Goal: Transaction & Acquisition: Subscribe to service/newsletter

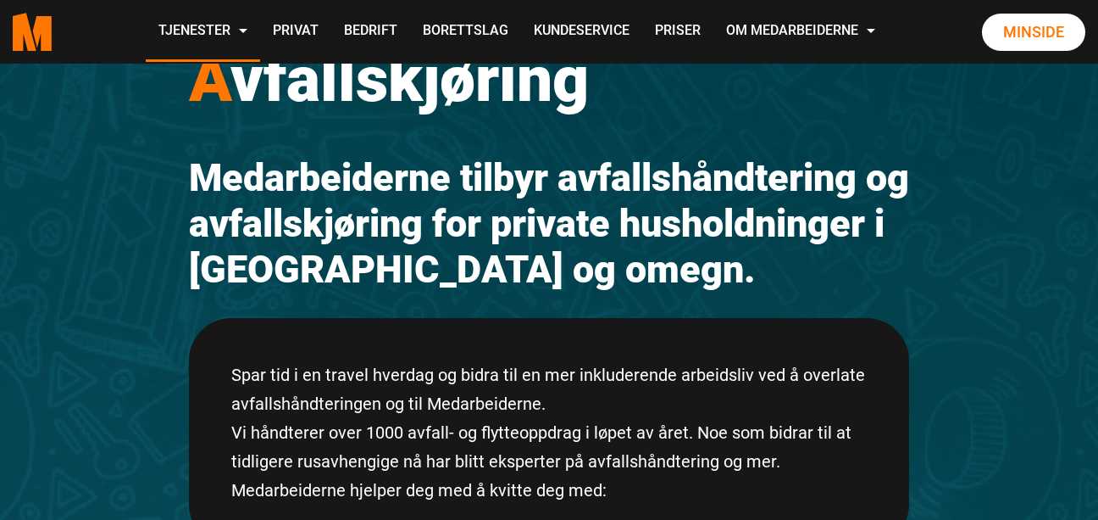
scroll to position [170, 0]
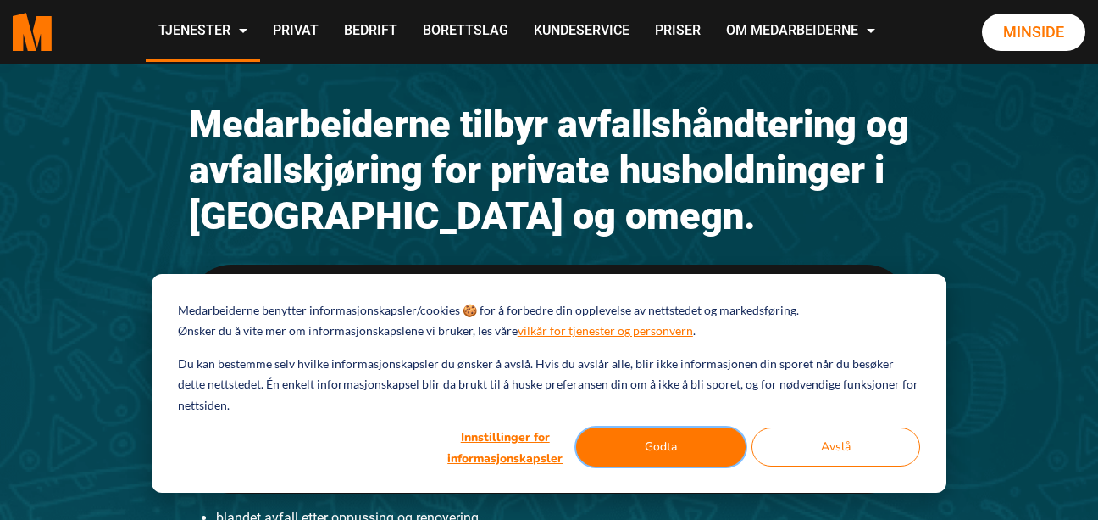
click at [721, 443] on button "Godta" at bounding box center [661, 446] width 170 height 39
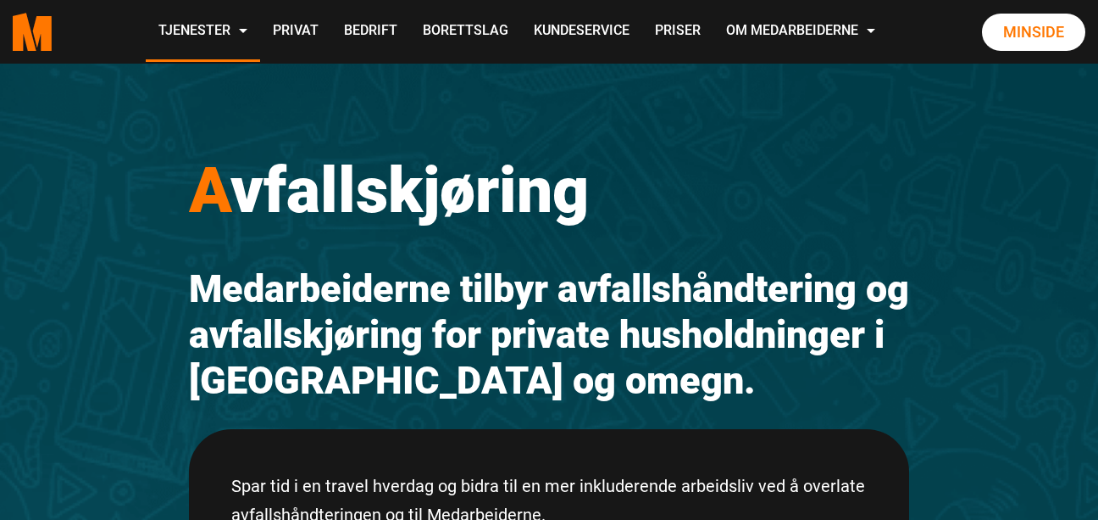
scroll to position [0, 0]
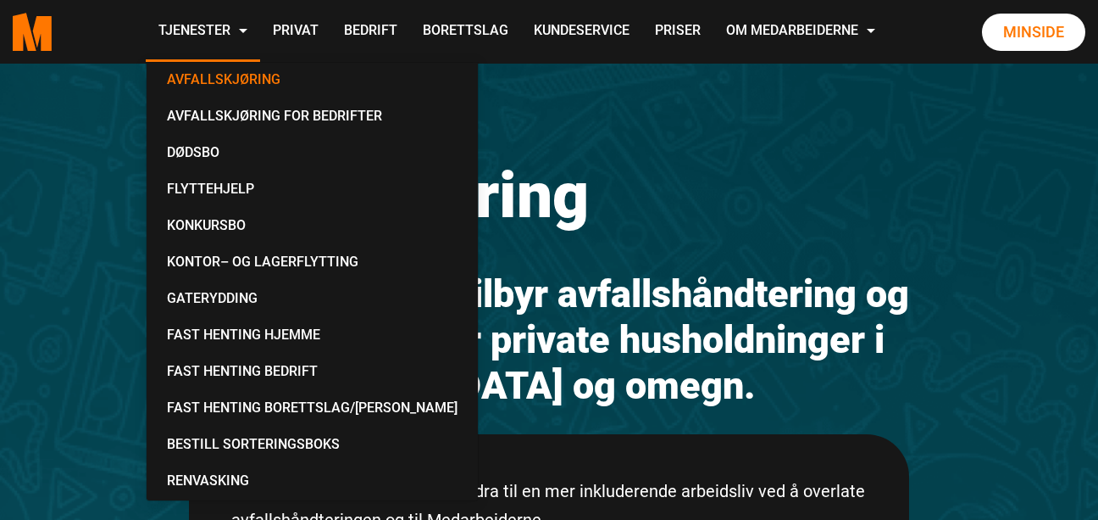
click at [213, 78] on link "Avfallskjøring" at bounding box center [312, 81] width 318 height 36
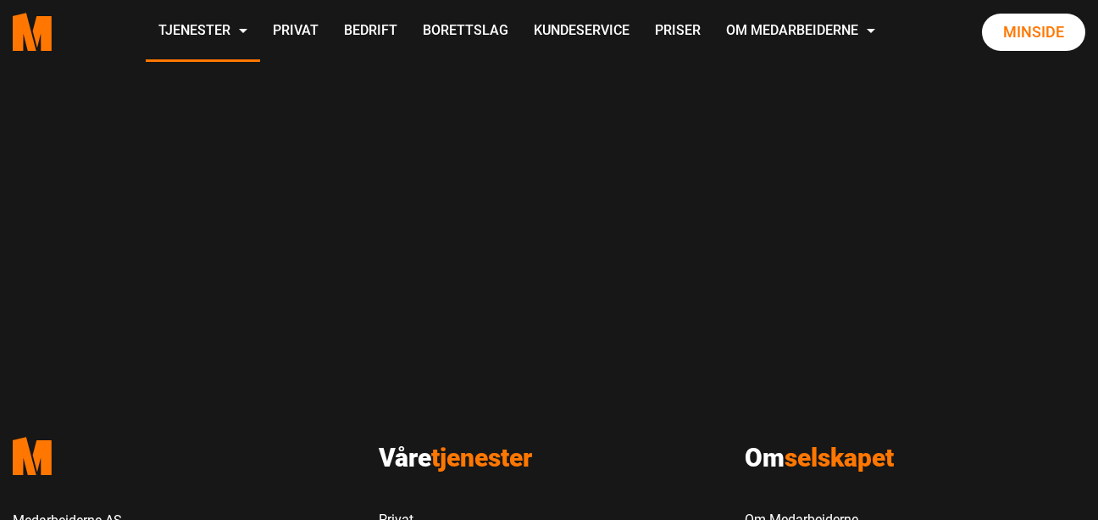
scroll to position [1284, 0]
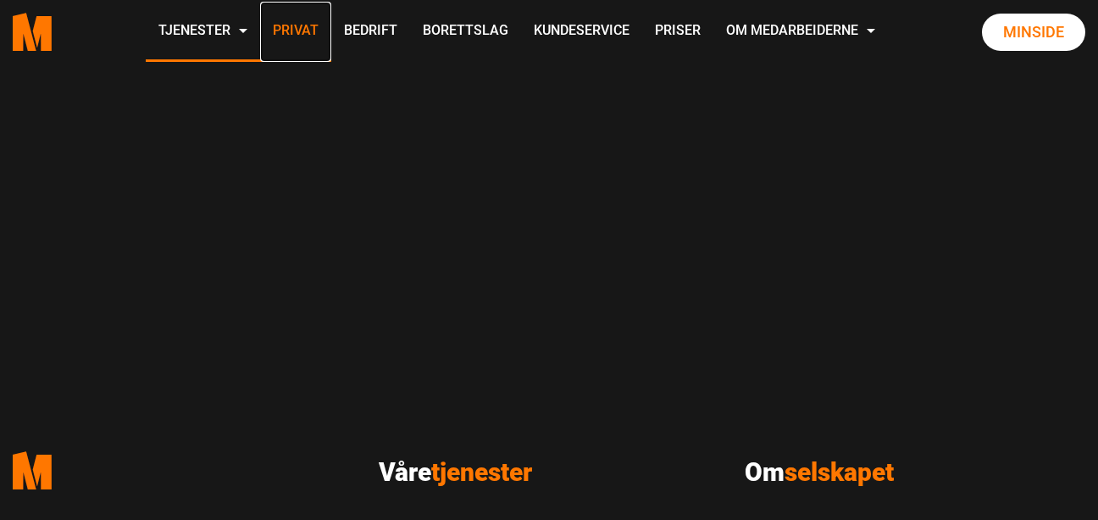
click at [292, 26] on link "Privat" at bounding box center [295, 32] width 71 height 60
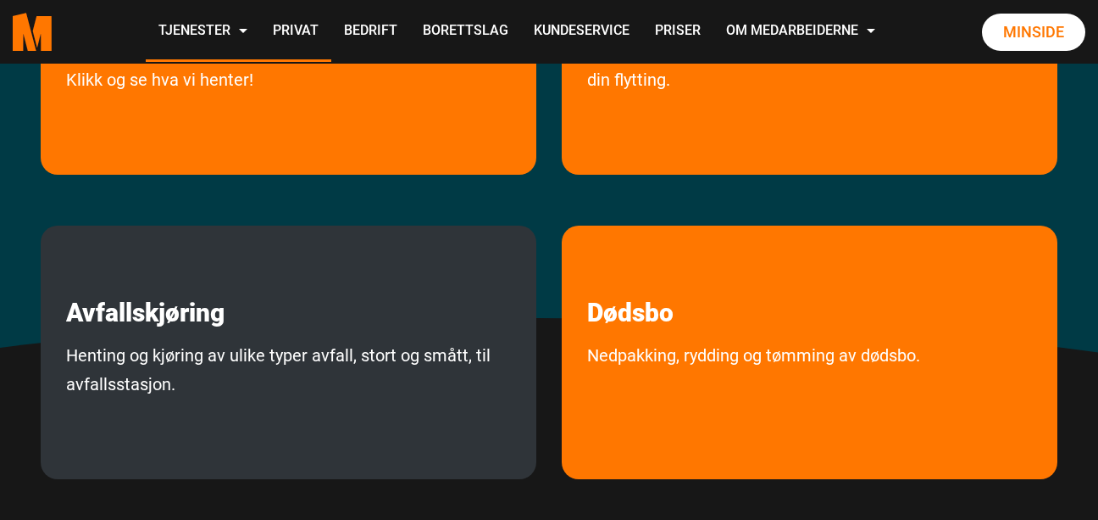
scroll to position [509, 0]
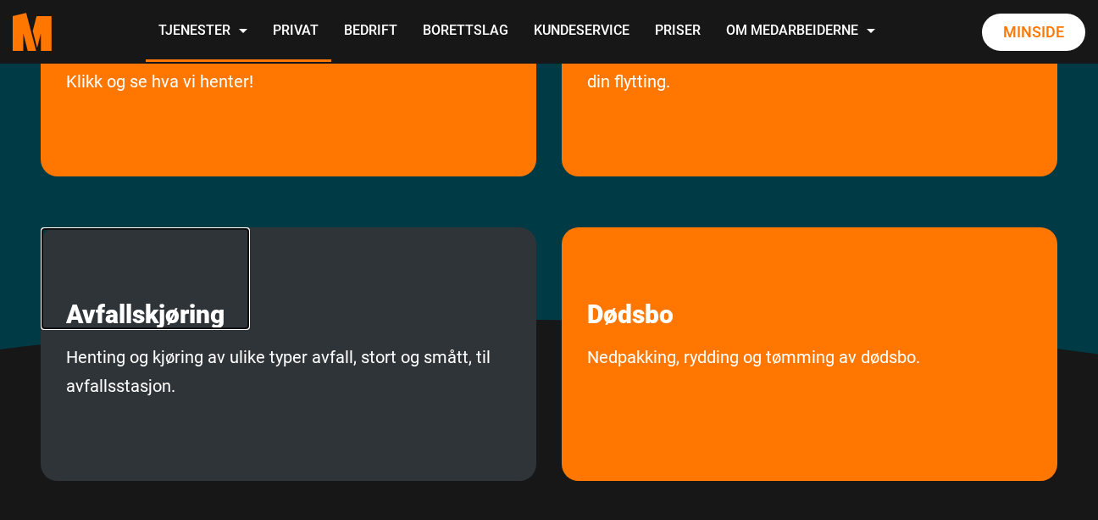
click at [180, 315] on link "Avfallskjøring" at bounding box center [145, 278] width 209 height 103
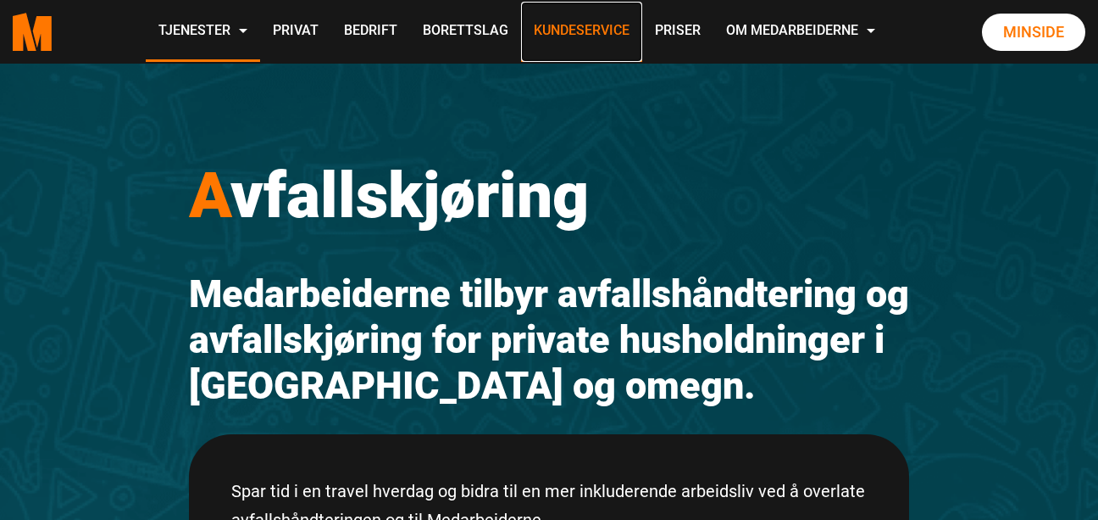
click at [573, 27] on link "Kundeservice" at bounding box center [581, 32] width 121 height 60
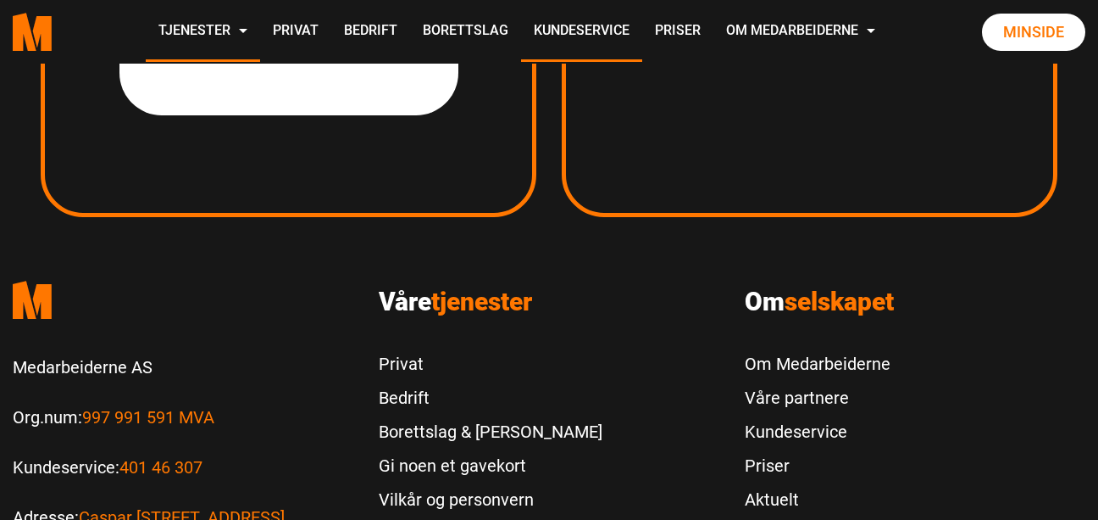
scroll to position [3136, 0]
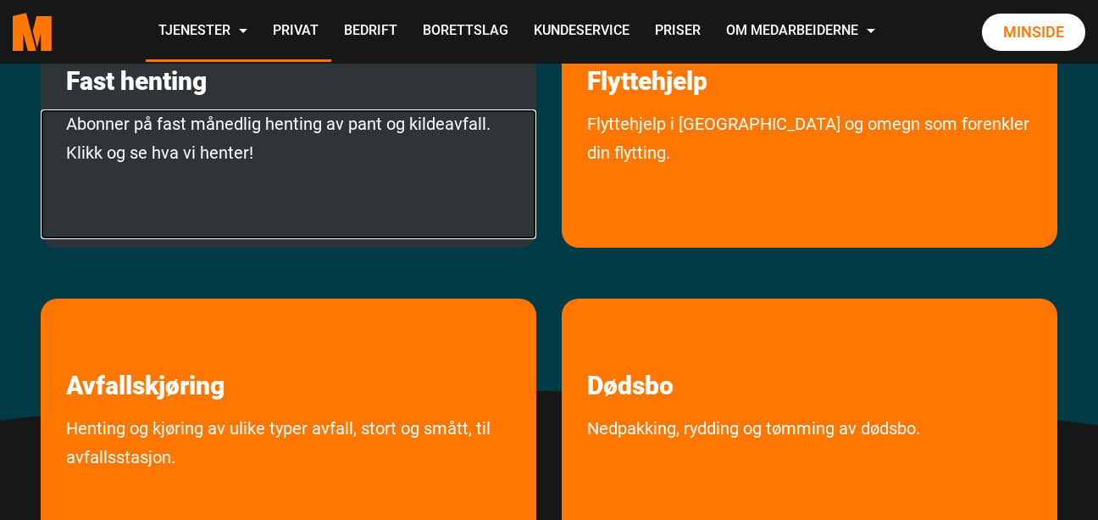
click at [170, 132] on link "Abonner på fast månedlig henting av pant og kildeavfall. Klikk og se hva vi hen…" at bounding box center [289, 174] width 496 height 130
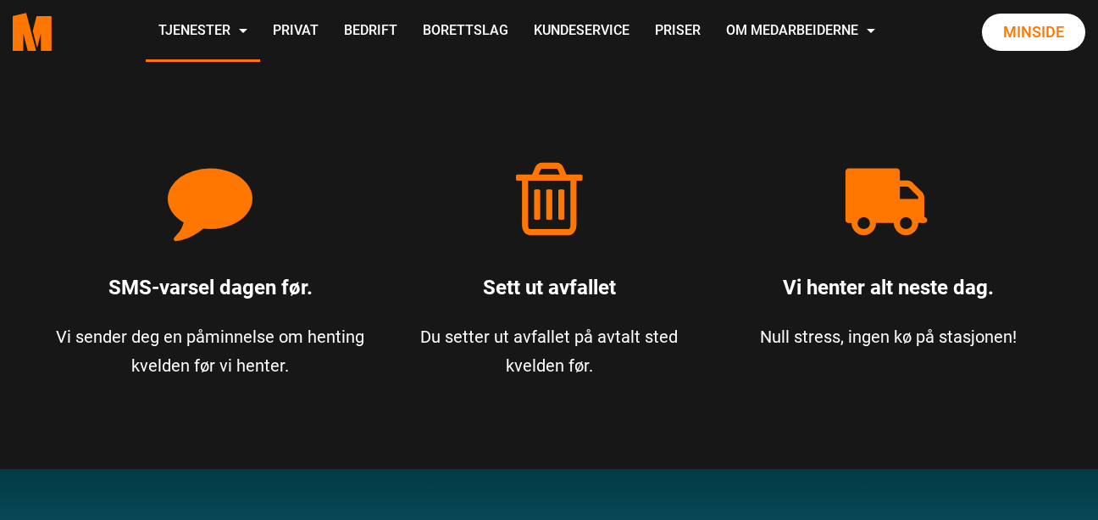
scroll to position [1187, 0]
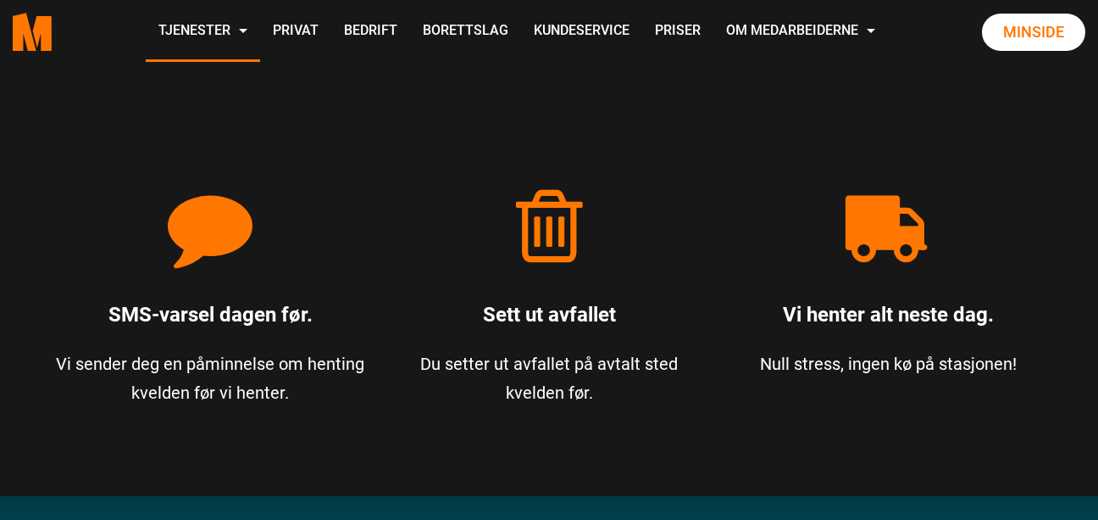
click at [866, 216] on icon "3." at bounding box center [888, 225] width 85 height 85
drag, startPoint x: 866, startPoint y: 216, endPoint x: 889, endPoint y: 287, distance: 74.8
click at [889, 287] on div "3. Vi henter alt neste dag. Null stress, ingen kø på stasjonen!" at bounding box center [888, 272] width 339 height 254
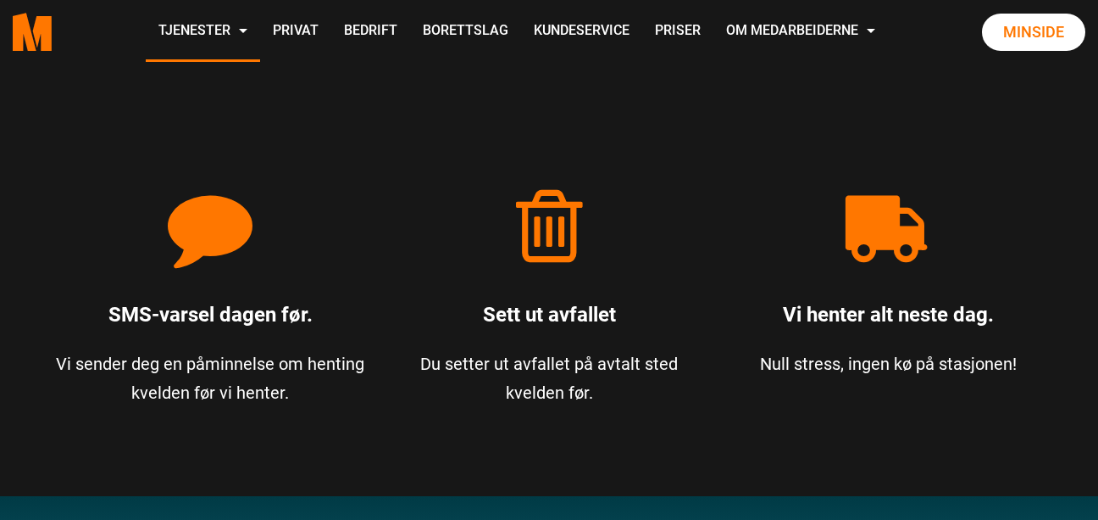
click at [920, 315] on strong "Vi henter alt neste dag." at bounding box center [888, 315] width 211 height 24
click at [918, 357] on div "3. Vi henter alt neste dag. Null stress, ingen kø på stasjonen!" at bounding box center [888, 272] width 339 height 254
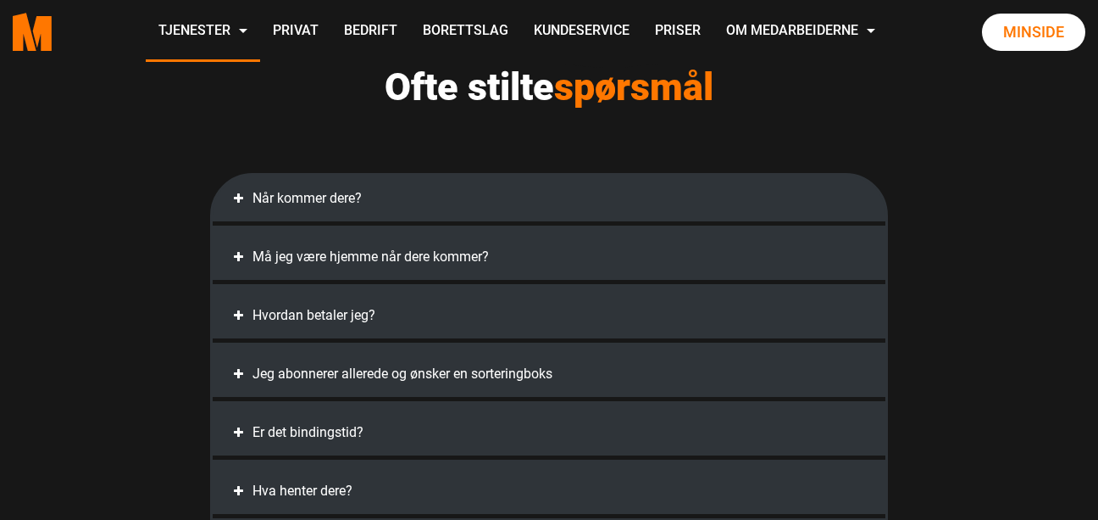
scroll to position [3644, 0]
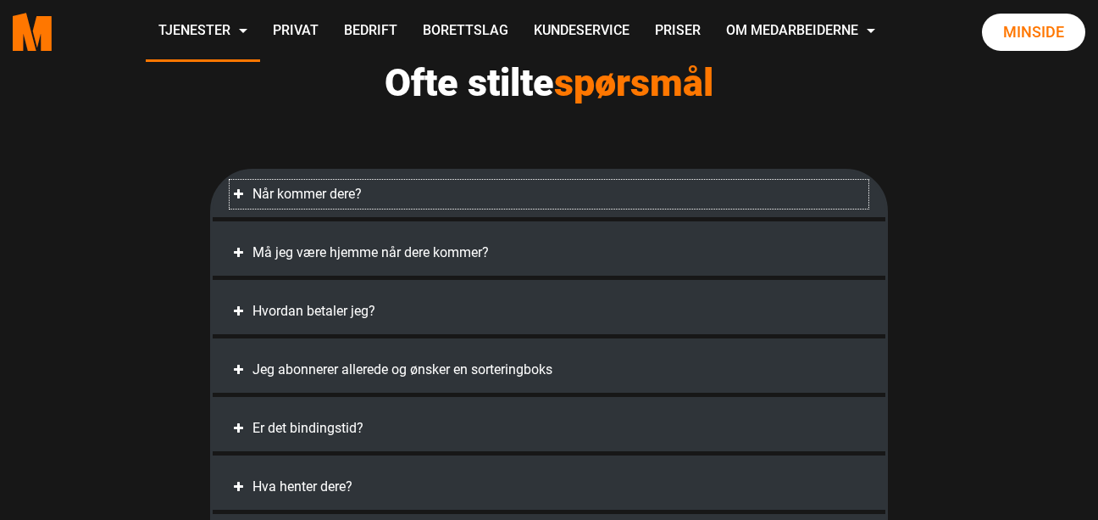
click at [303, 193] on div "Når kommer dere?" at bounding box center [549, 194] width 639 height 29
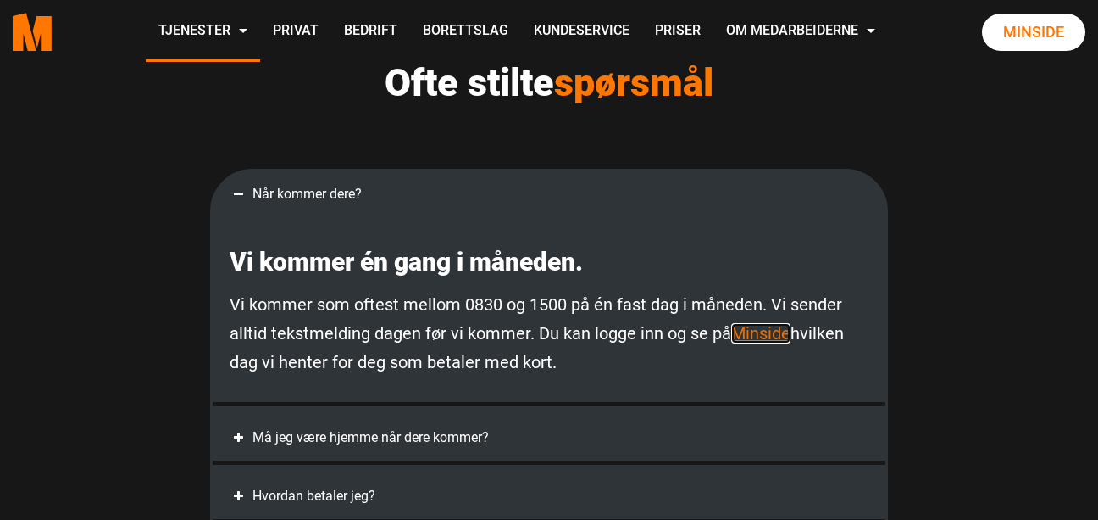
click at [759, 331] on link "Minside" at bounding box center [760, 333] width 59 height 20
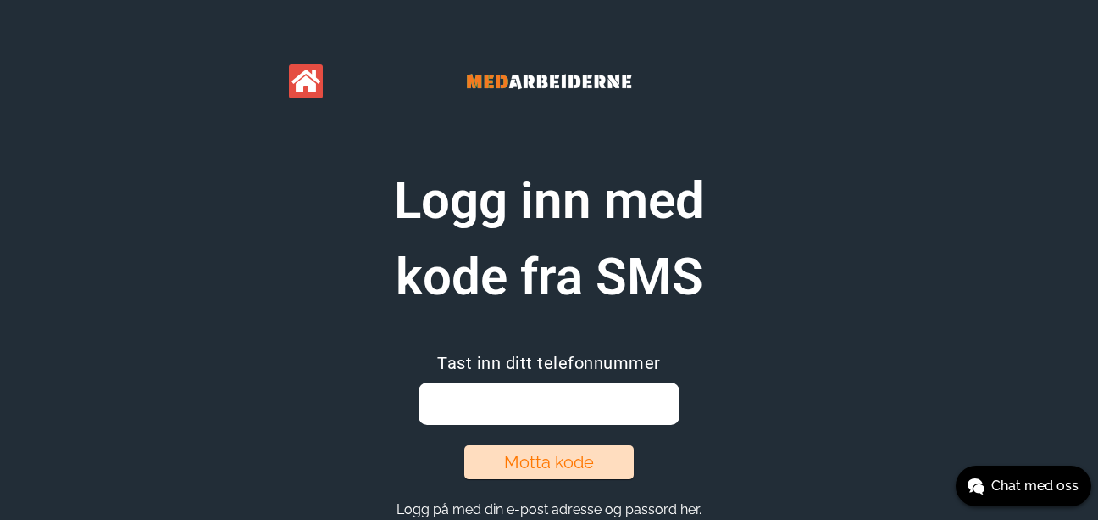
scroll to position [61, 0]
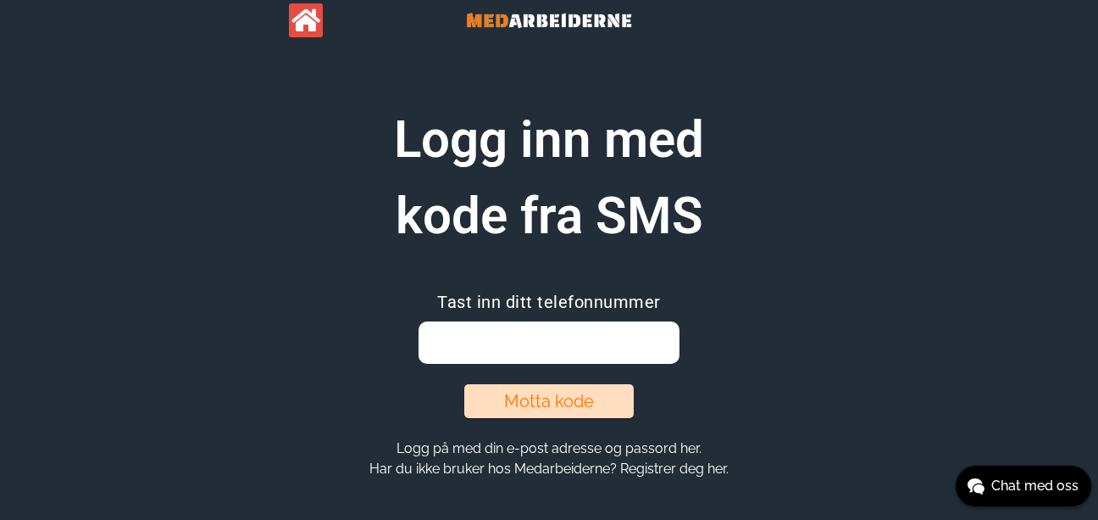
click at [647, 334] on input "email" at bounding box center [549, 342] width 260 height 42
click at [634, 339] on input "email" at bounding box center [549, 342] width 260 height 42
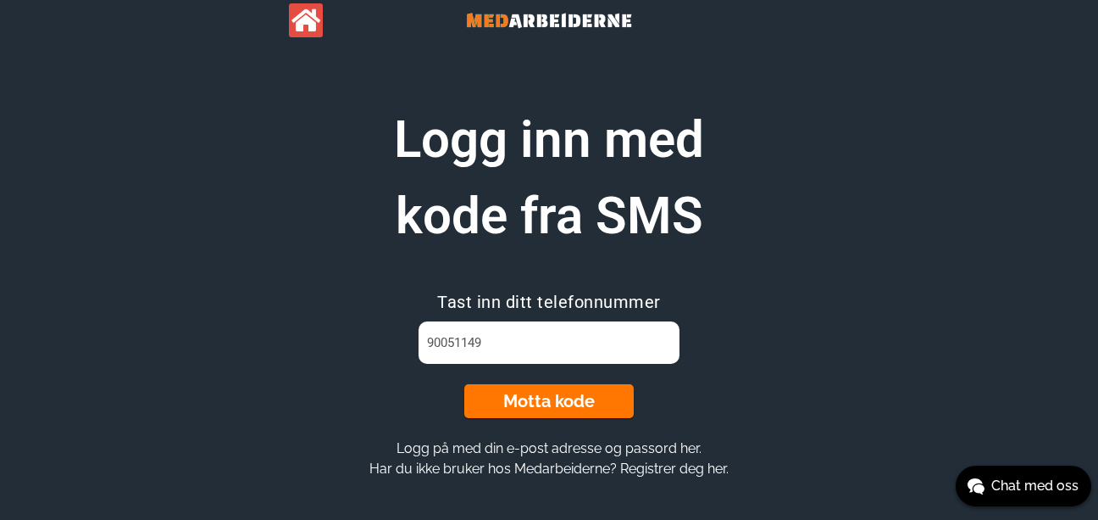
click at [608, 391] on button "Motta kode" at bounding box center [549, 401] width 170 height 34
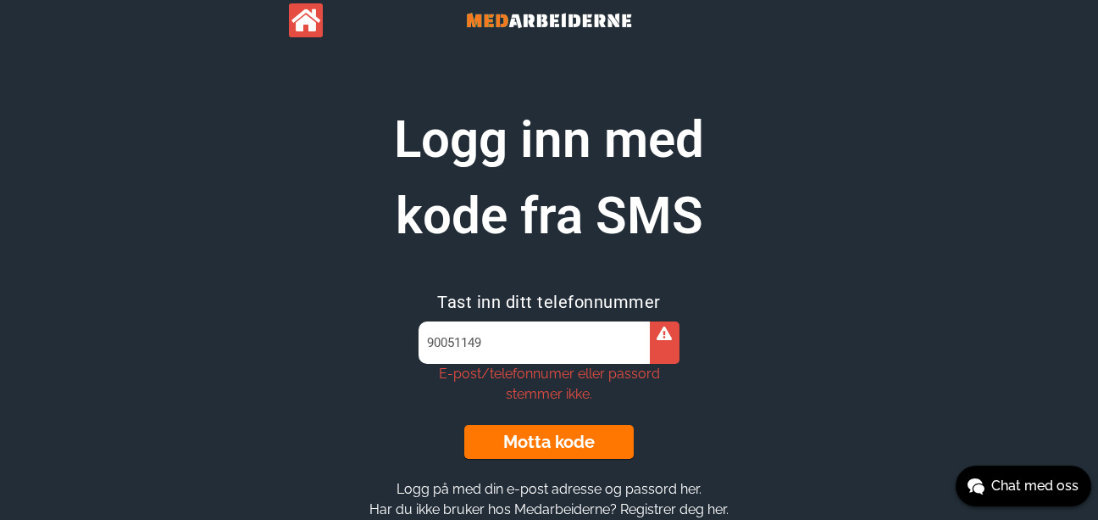
click at [610, 436] on button "Motta kode" at bounding box center [549, 442] width 170 height 34
click at [660, 337] on icon at bounding box center [664, 333] width 15 height 14
click at [580, 343] on input "90051149" at bounding box center [549, 342] width 260 height 42
type input "9"
type input "aag-kr2@online.no"
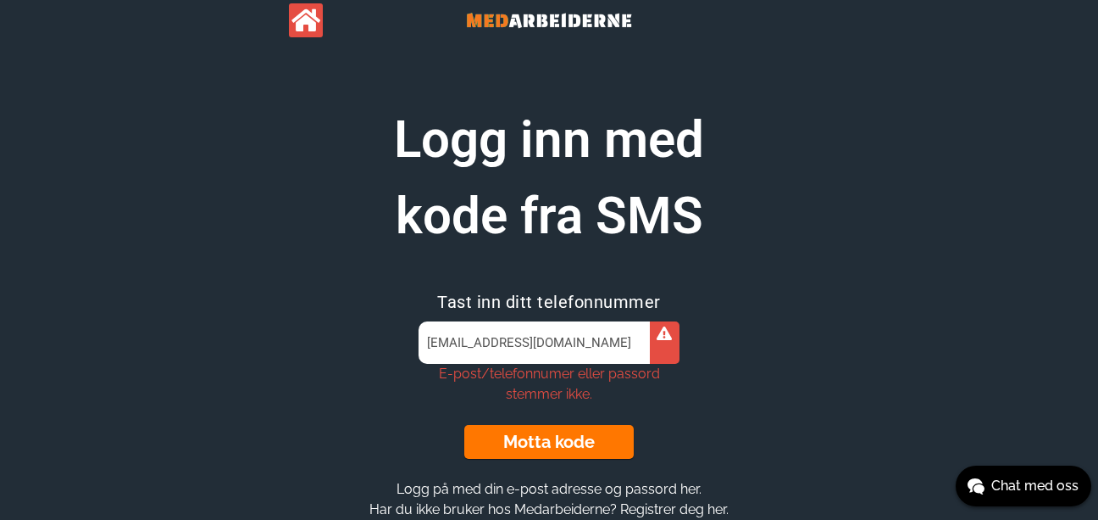
click at [592, 436] on button "Motta kode" at bounding box center [549, 442] width 170 height 34
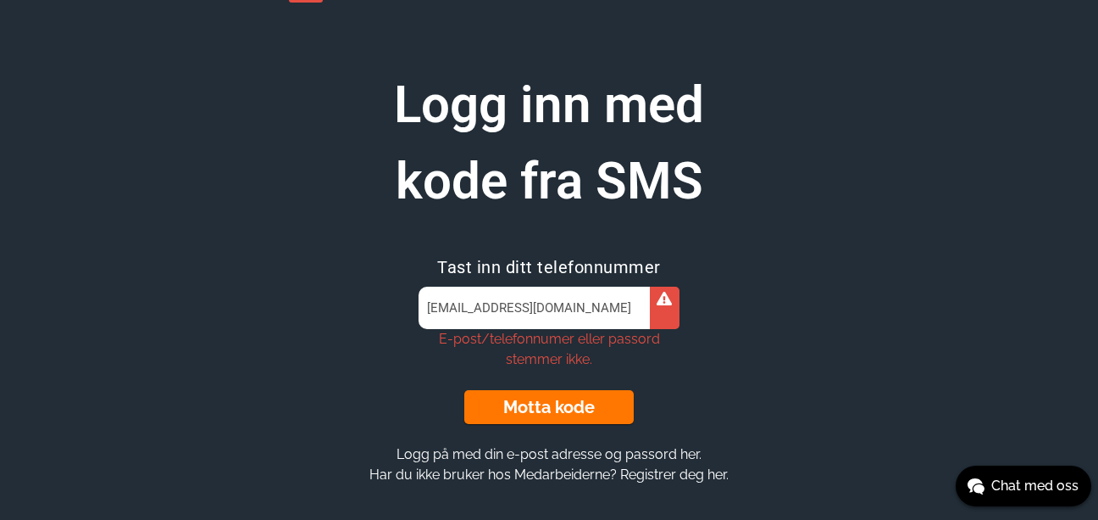
scroll to position [102, 0]
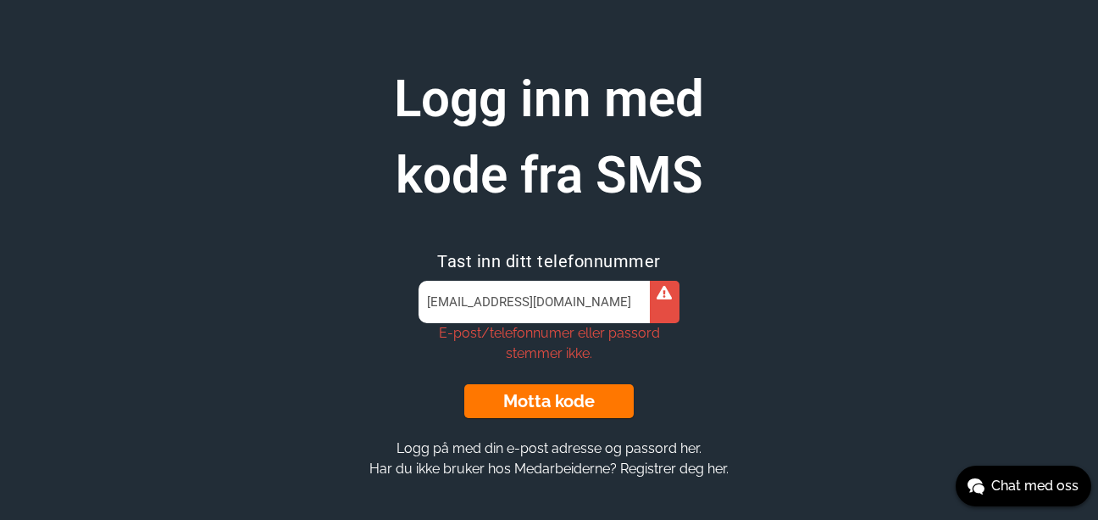
click at [598, 390] on button "Motta kode" at bounding box center [549, 401] width 170 height 34
click at [598, 389] on button "Motta kode" at bounding box center [549, 401] width 170 height 34
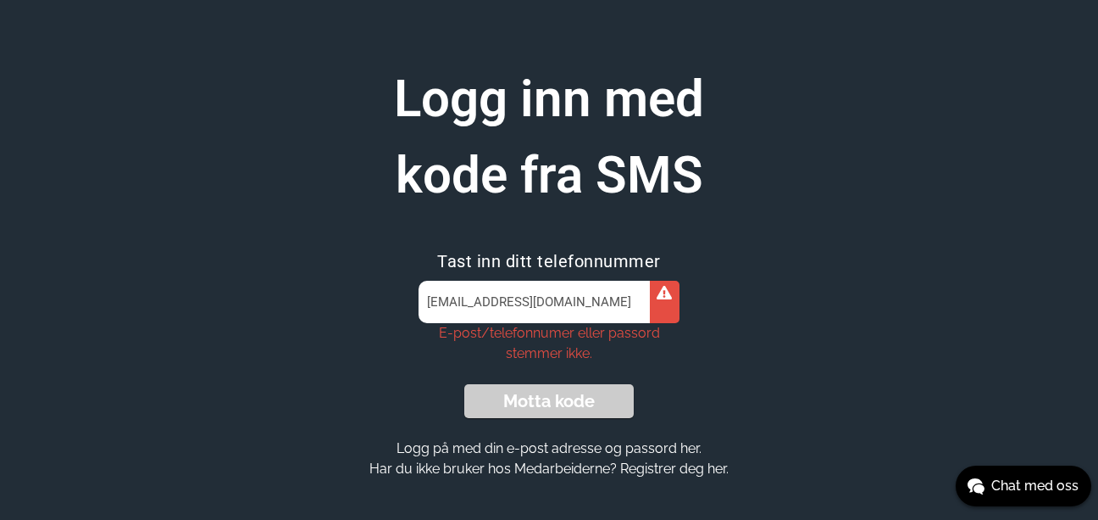
click at [598, 389] on button "Motta kode" at bounding box center [549, 401] width 170 height 34
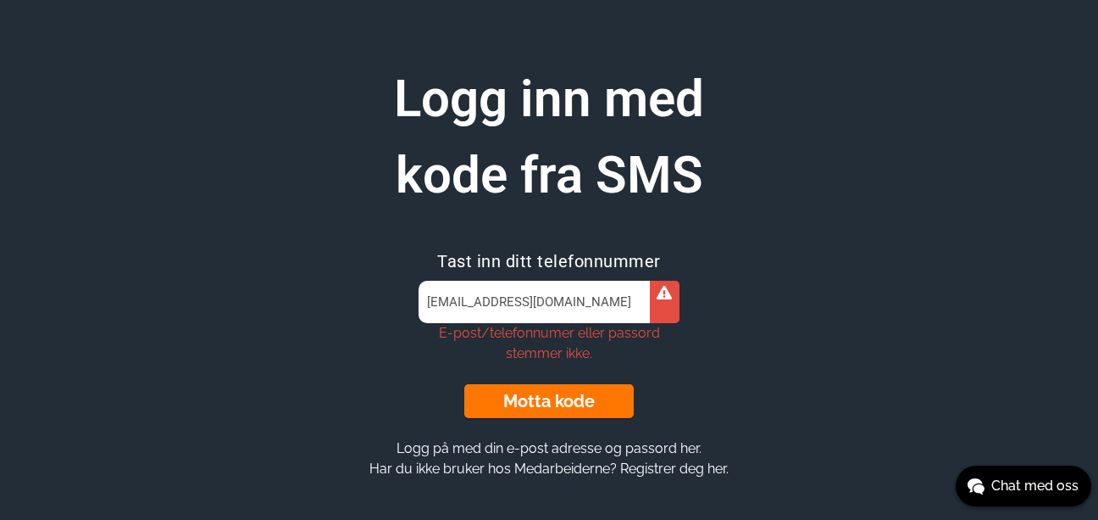
click at [598, 389] on button "Motta kode" at bounding box center [549, 401] width 170 height 34
click at [598, 395] on button "Motta kode" at bounding box center [549, 401] width 170 height 34
click at [620, 303] on input "aag-kr2@online.no" at bounding box center [549, 302] width 260 height 42
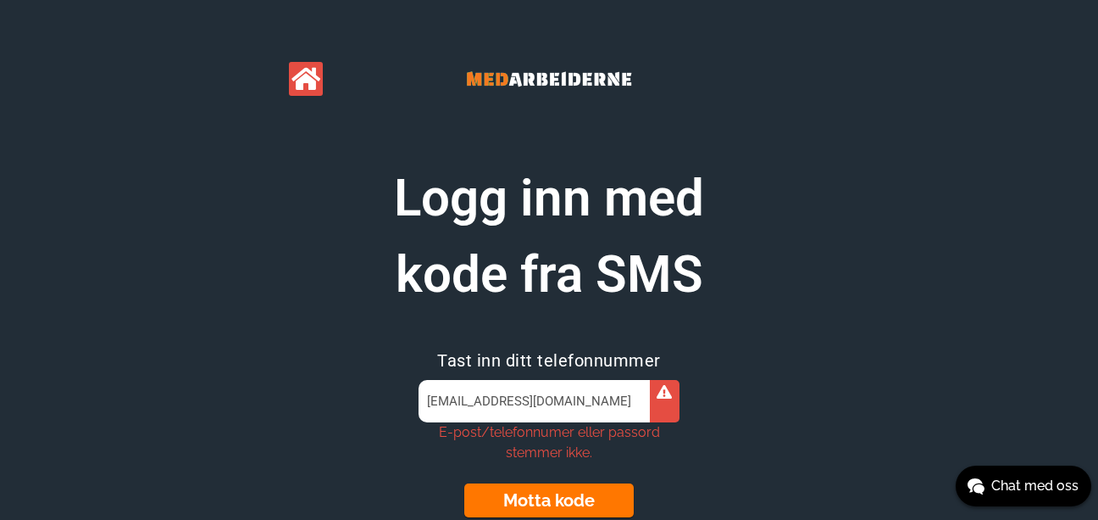
scroll to position [0, 0]
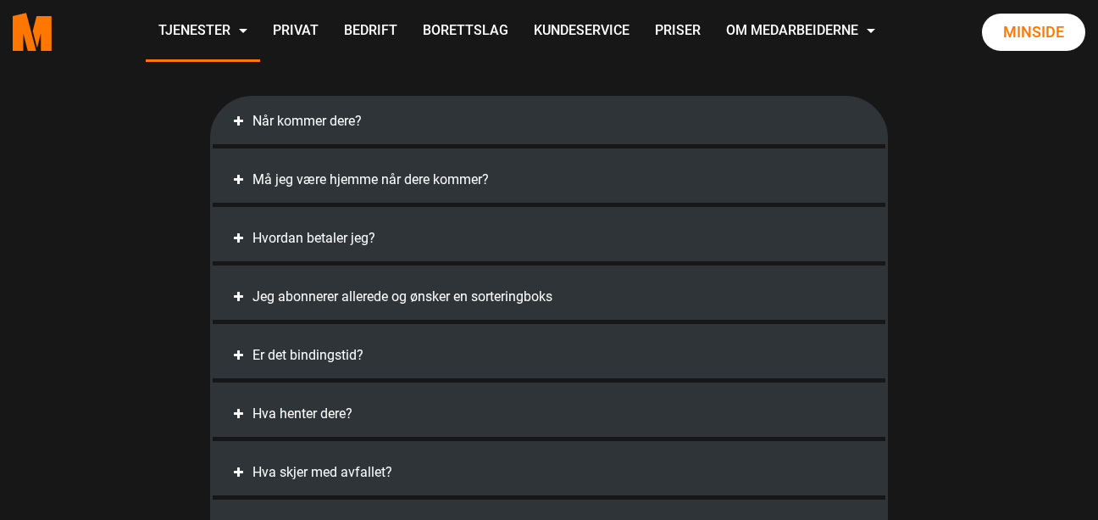
scroll to position [3475, 0]
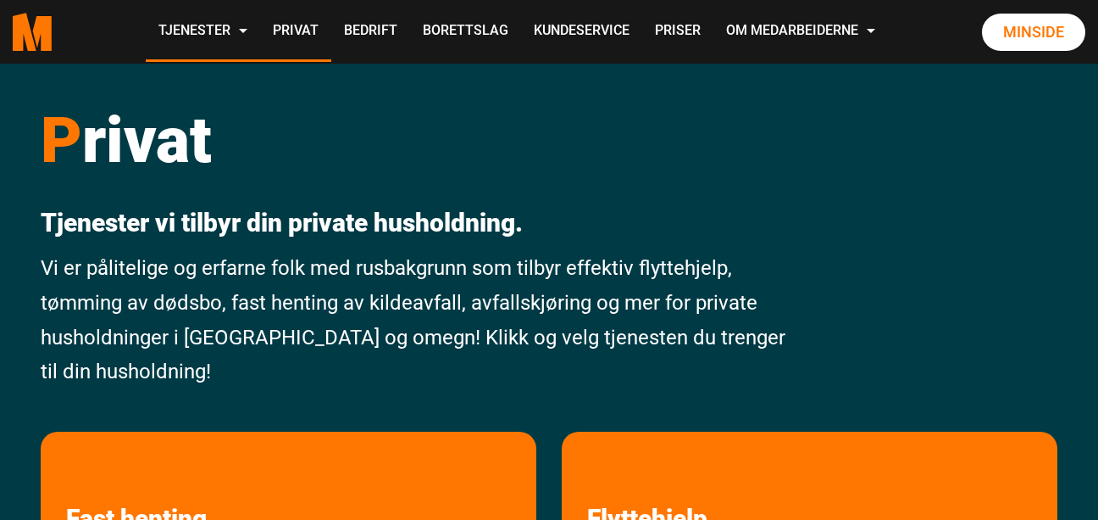
scroll to position [366, 0]
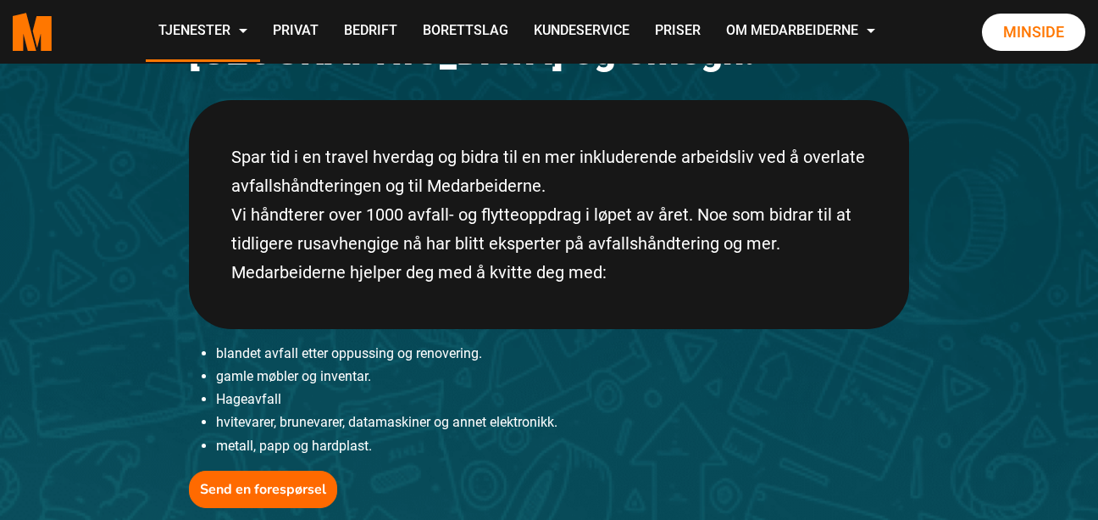
scroll to position [339, 0]
